Goal: Task Accomplishment & Management: Manage account settings

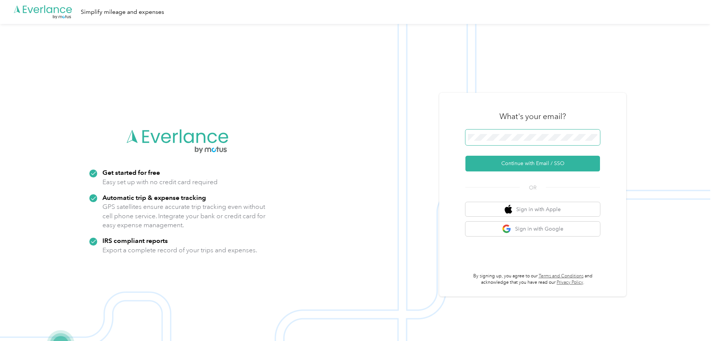
click at [539, 133] on span at bounding box center [533, 137] width 135 height 16
click at [504, 164] on button "Continue with Email / SSO" at bounding box center [533, 164] width 135 height 16
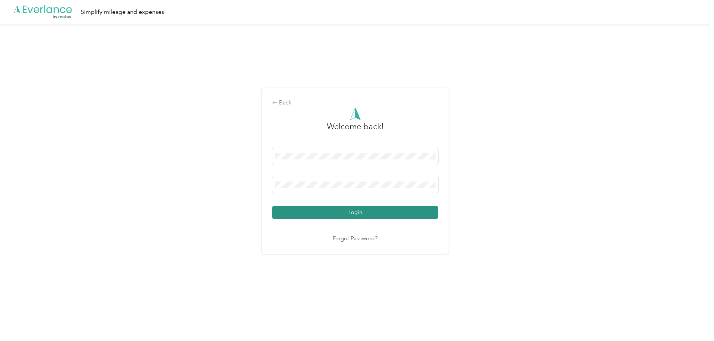
click at [379, 211] on button "Login" at bounding box center [355, 212] width 166 height 13
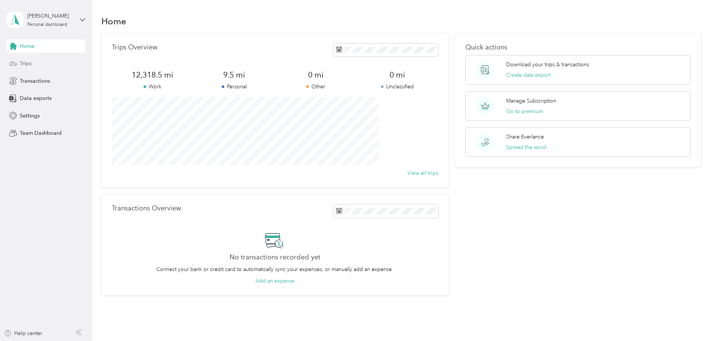
click at [27, 64] on span "Trips" at bounding box center [26, 63] width 12 height 8
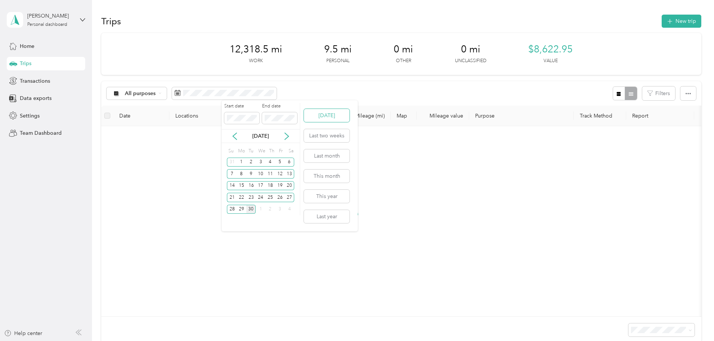
click at [333, 121] on button "[DATE]" at bounding box center [327, 115] width 46 height 13
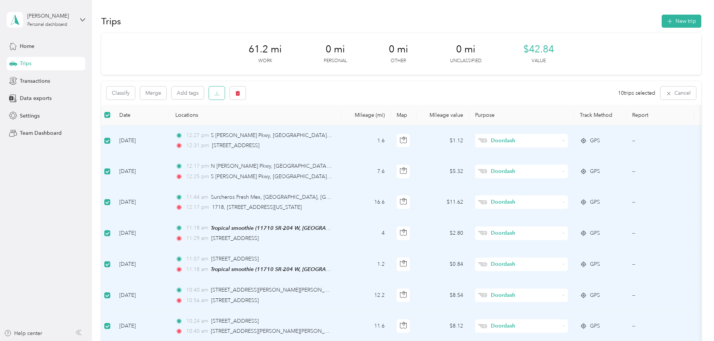
click at [225, 96] on button "button" at bounding box center [217, 92] width 16 height 13
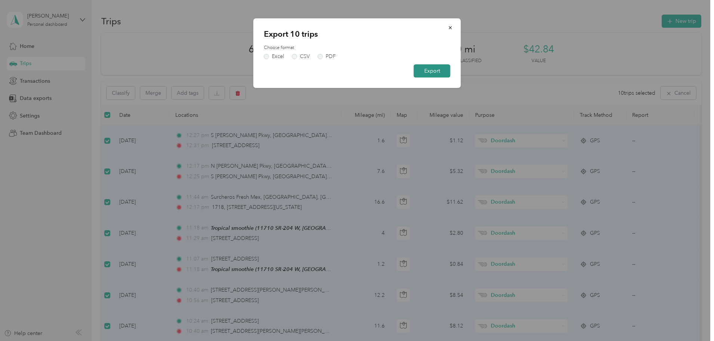
click at [432, 74] on button "Export" at bounding box center [432, 70] width 37 height 13
